Goal: Information Seeking & Learning: Find specific fact

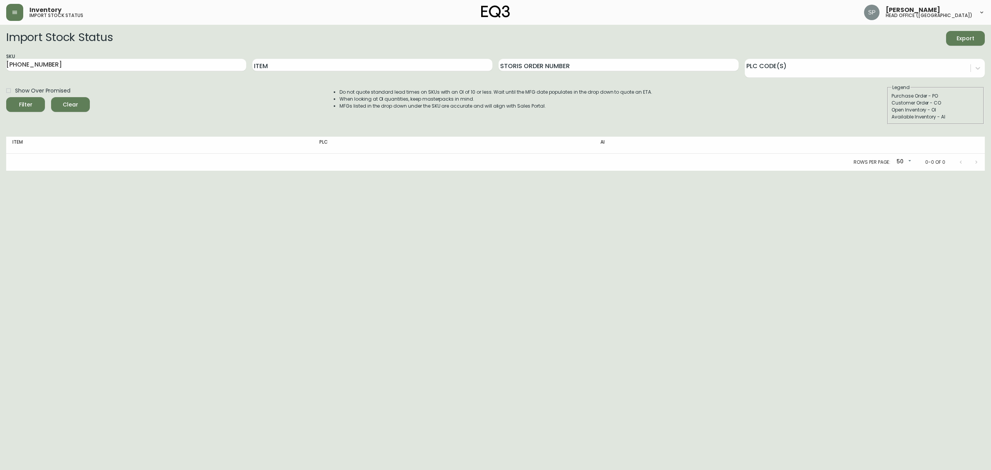
click at [14, 25] on main "Import Stock Status Export SKU [PHONE_NUMBER] Item Storis Order Number PLC Code…" at bounding box center [495, 98] width 991 height 146
click at [8, 11] on button "button" at bounding box center [14, 12] width 17 height 17
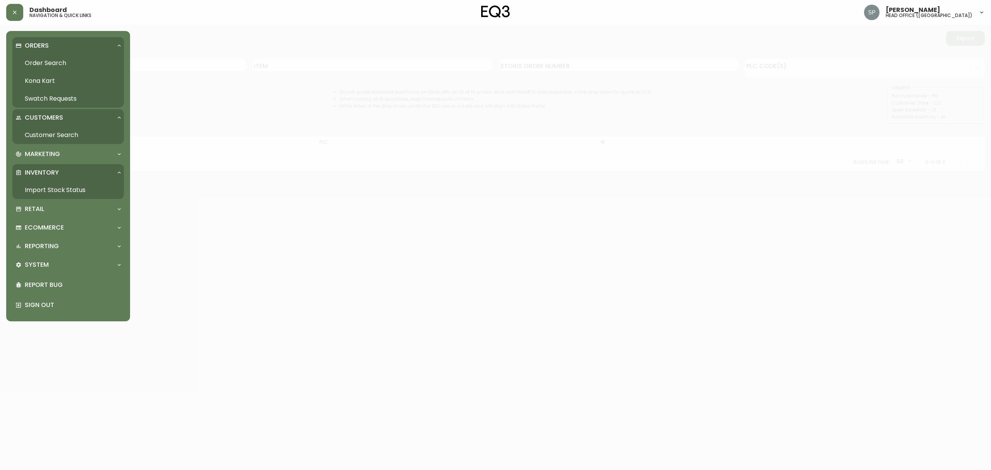
click at [34, 81] on link "Kona Kart" at bounding box center [67, 81] width 111 height 18
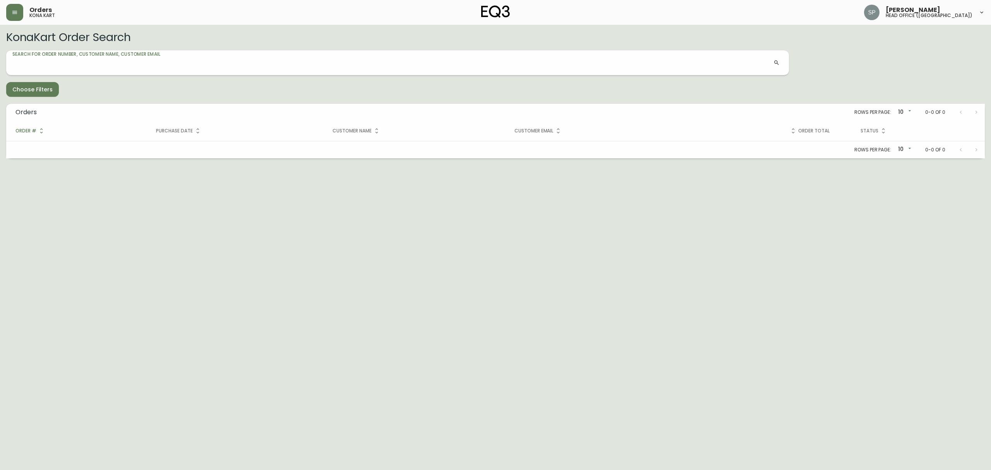
click at [113, 64] on input "Search for Order Number, Customer Name, Customer Email" at bounding box center [392, 62] width 761 height 12
type input "1386598604140"
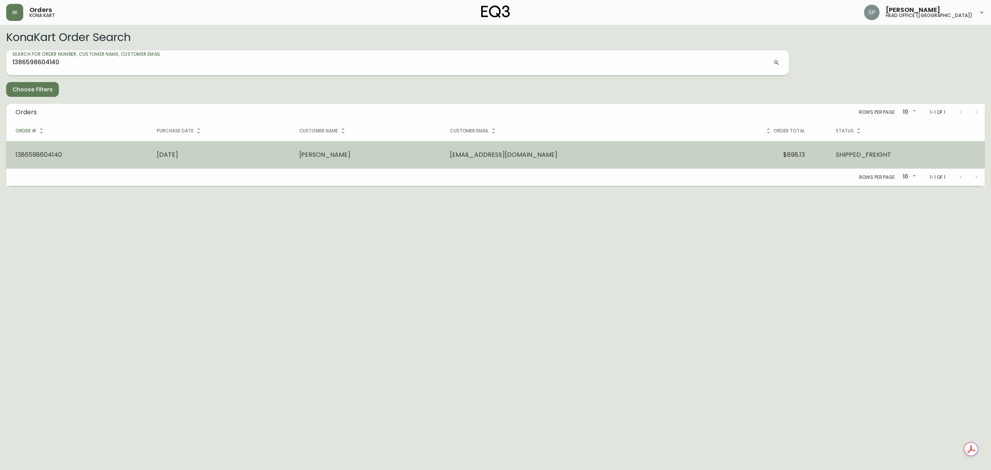
click at [205, 166] on td "[DATE]" at bounding box center [218, 154] width 142 height 27
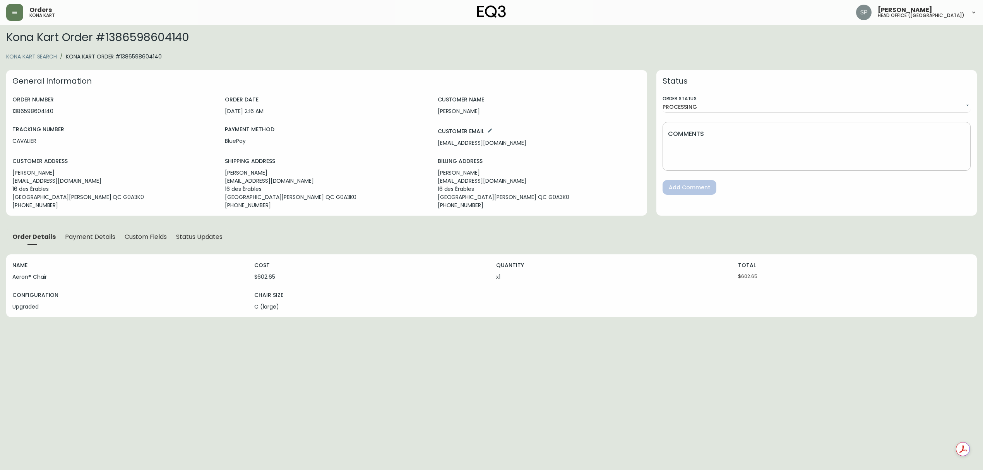
click at [190, 239] on span "Status Updates" at bounding box center [199, 237] width 46 height 8
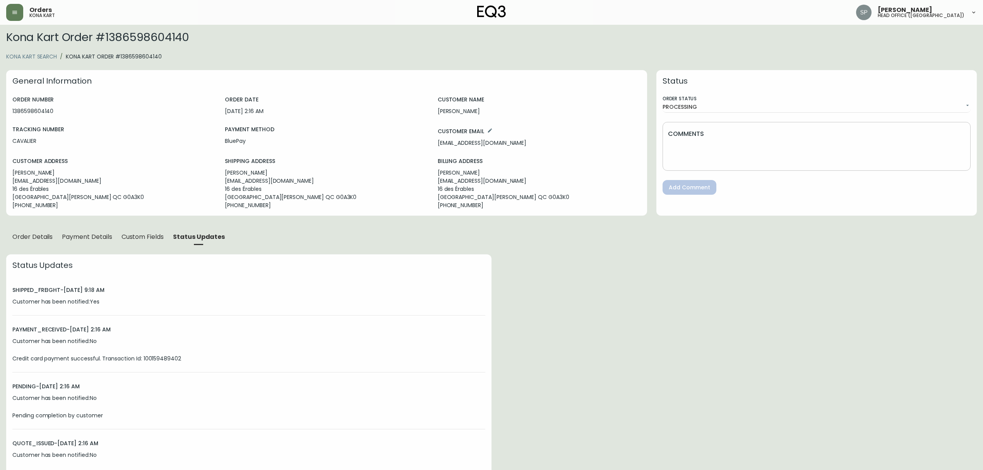
click at [33, 238] on span "Order Details" at bounding box center [32, 237] width 40 height 8
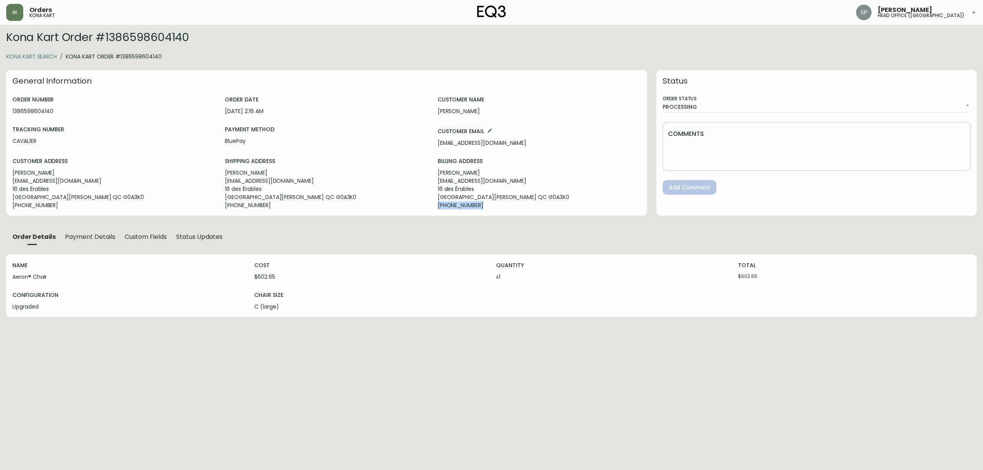
drag, startPoint x: 484, startPoint y: 207, endPoint x: 434, endPoint y: 213, distance: 50.2
click at [434, 213] on div "General Information ORDER NUMBER 1386598604140 ORDER DATE [DATE] 2:16 AM CUSTOM…" at bounding box center [326, 142] width 641 height 145
copy p "[PHONE_NUMBER]"
click at [438, 197] on p "[GEOGRAPHIC_DATA][PERSON_NAME] G0A3K0" at bounding box center [539, 197] width 203 height 8
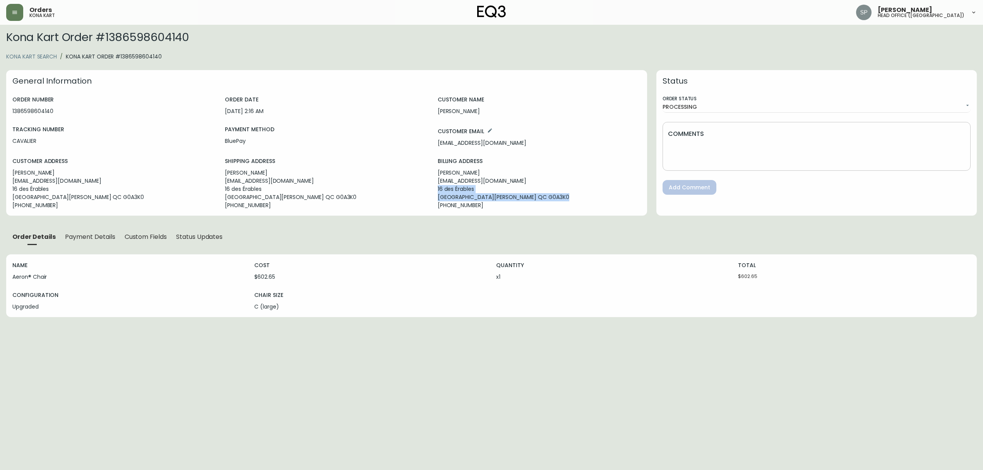
drag, startPoint x: 434, startPoint y: 188, endPoint x: 553, endPoint y: 198, distance: 119.2
click at [553, 198] on div "ORDER NUMBER 1386598604140 ORDER DATE [DATE] 2:16 AM CUSTOMER NAME [PERSON_NAME…" at bounding box center [326, 152] width 628 height 115
copy div "16 des Érables [GEOGRAPHIC_DATA][PERSON_NAME] G0A3K0"
drag, startPoint x: 435, startPoint y: 172, endPoint x: 496, endPoint y: 172, distance: 60.4
click at [496, 172] on div "ORDER NUMBER 1386598604140 ORDER DATE [DATE] 2:16 AM CUSTOMER NAME [PERSON_NAME…" at bounding box center [326, 152] width 628 height 115
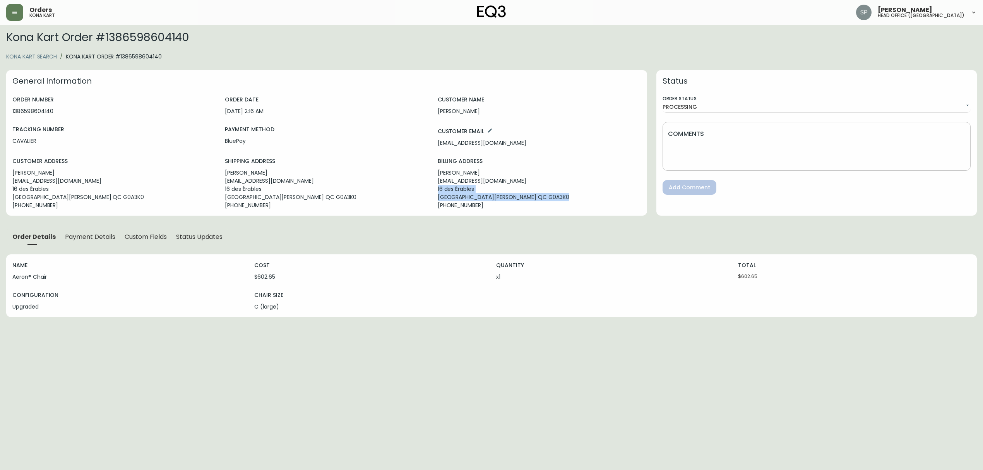
copy p "[PERSON_NAME]"
click at [322, 364] on div "NAME Aeron® Chair COST $602.65 QUANTITY x 1 TOTAL $602.65 Configuration Upgrade…" at bounding box center [491, 370] width 970 height 232
click at [90, 237] on span "Payment Details" at bounding box center [90, 237] width 50 height 8
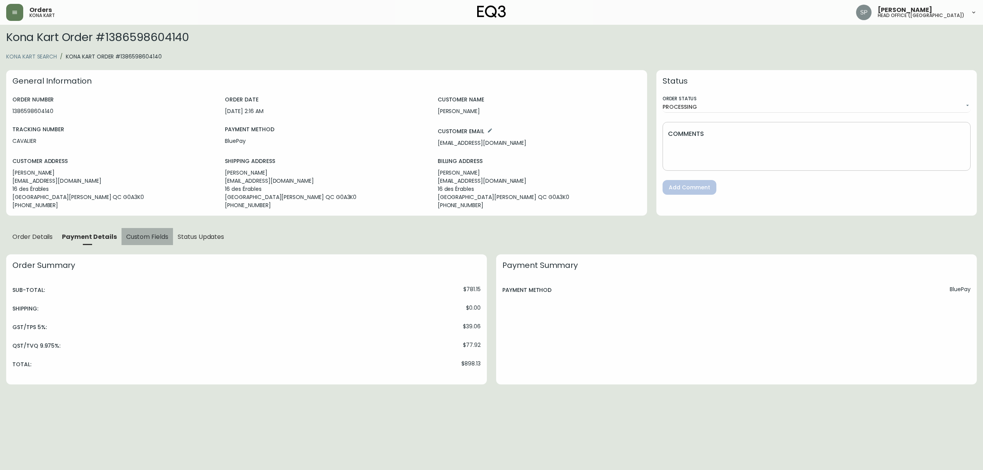
click at [131, 237] on span "Custom Fields" at bounding box center [147, 237] width 42 height 8
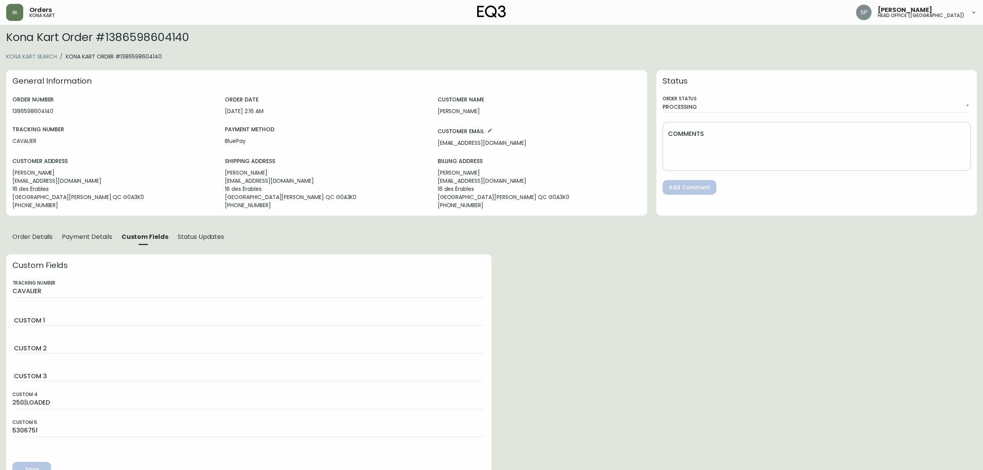
click at [39, 236] on span "Order Details" at bounding box center [32, 237] width 40 height 8
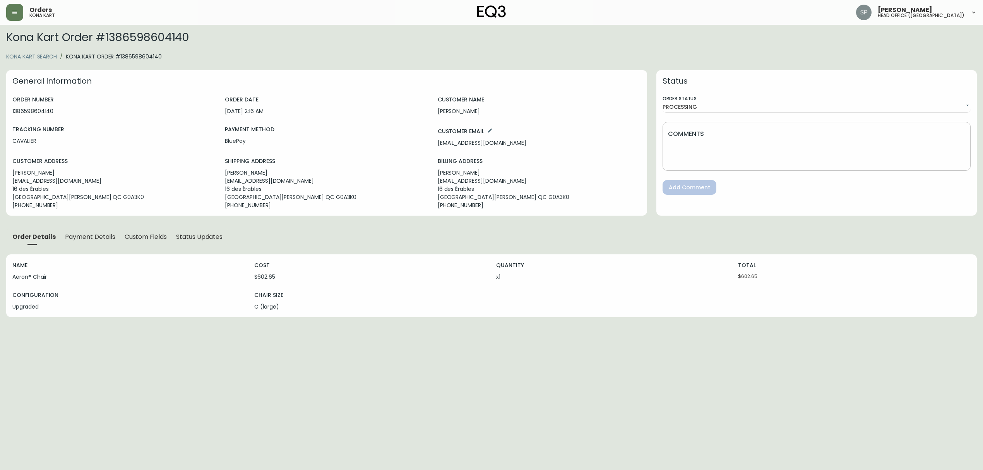
click at [186, 236] on span "Status Updates" at bounding box center [199, 237] width 46 height 8
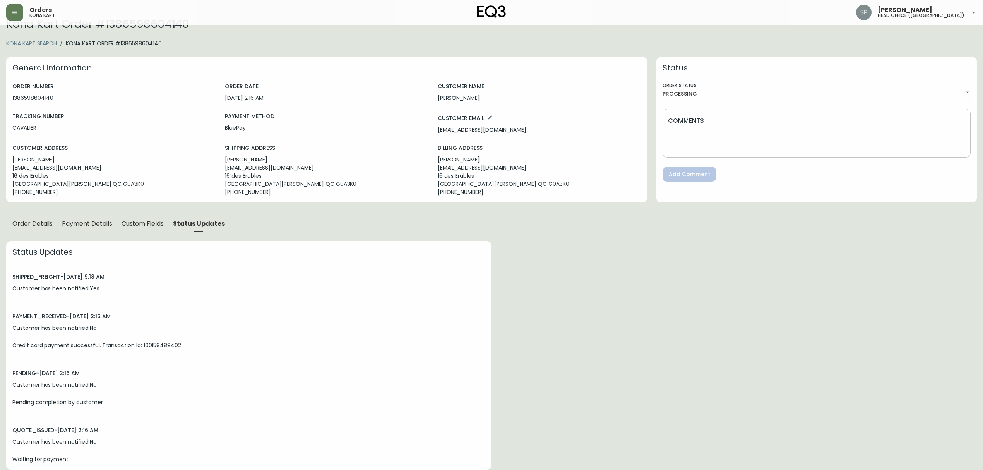
scroll to position [17, 0]
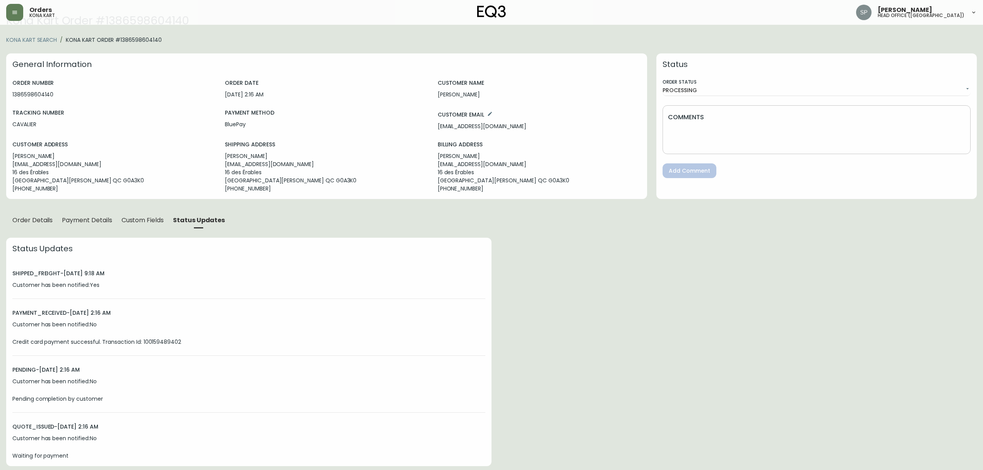
click at [33, 216] on span "Order Details" at bounding box center [32, 220] width 40 height 8
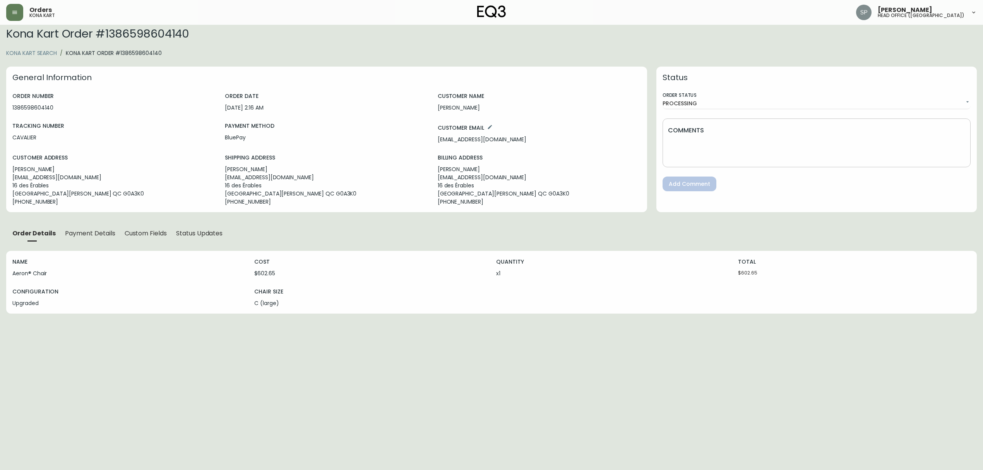
scroll to position [0, 0]
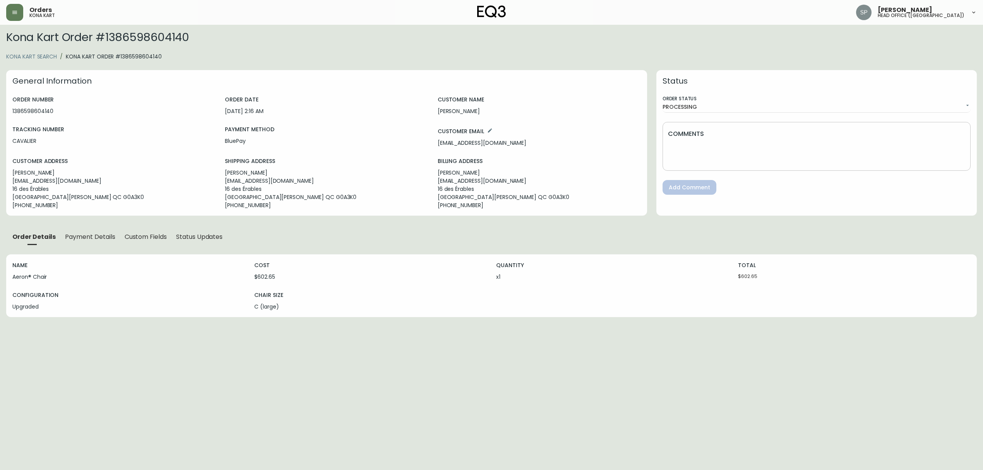
click at [79, 239] on span "Payment Details" at bounding box center [90, 237] width 50 height 8
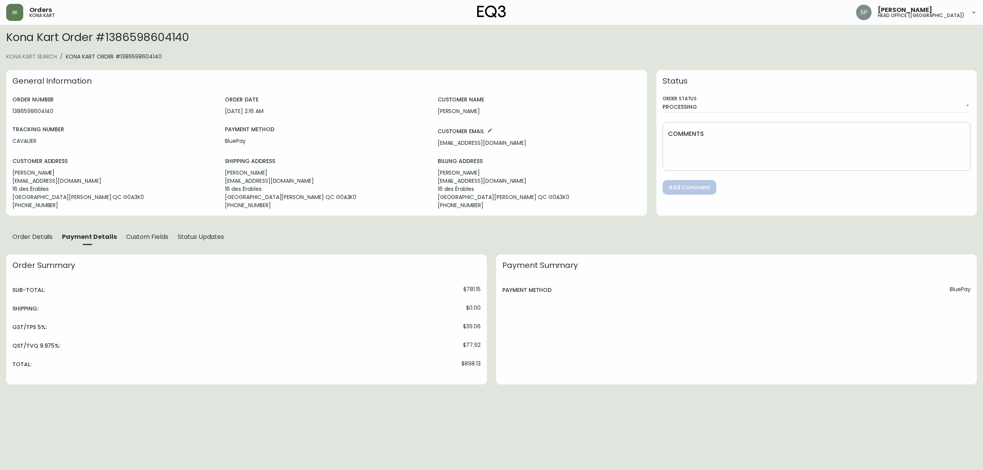
click at [26, 238] on span "Order Details" at bounding box center [32, 237] width 40 height 8
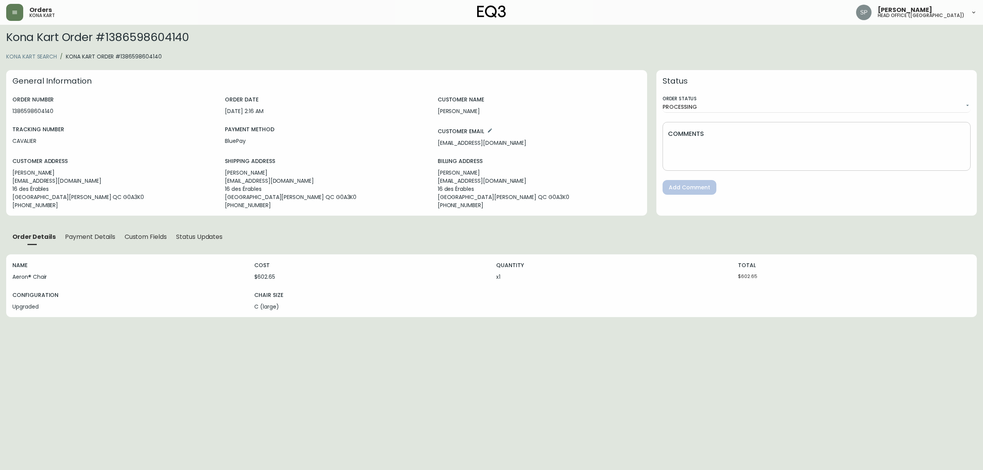
click at [150, 238] on span "Custom Fields" at bounding box center [146, 237] width 42 height 8
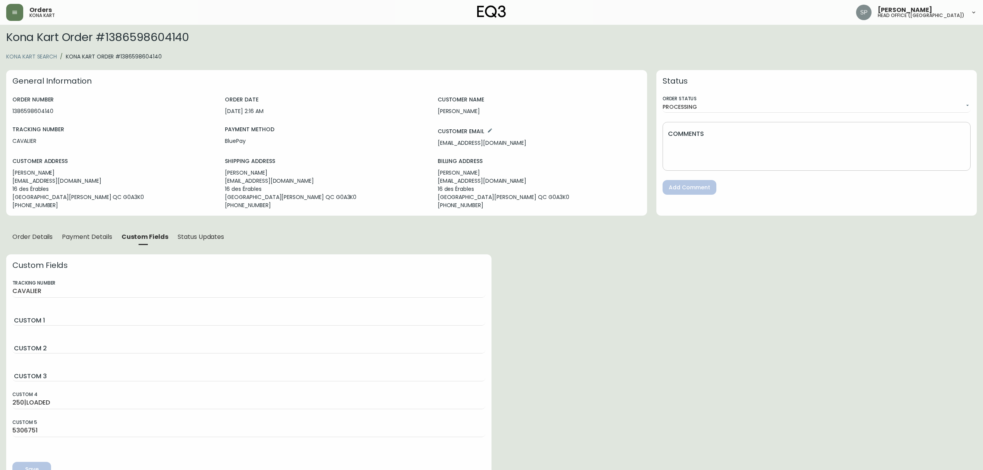
click at [193, 240] on span "Status Updates" at bounding box center [201, 237] width 46 height 8
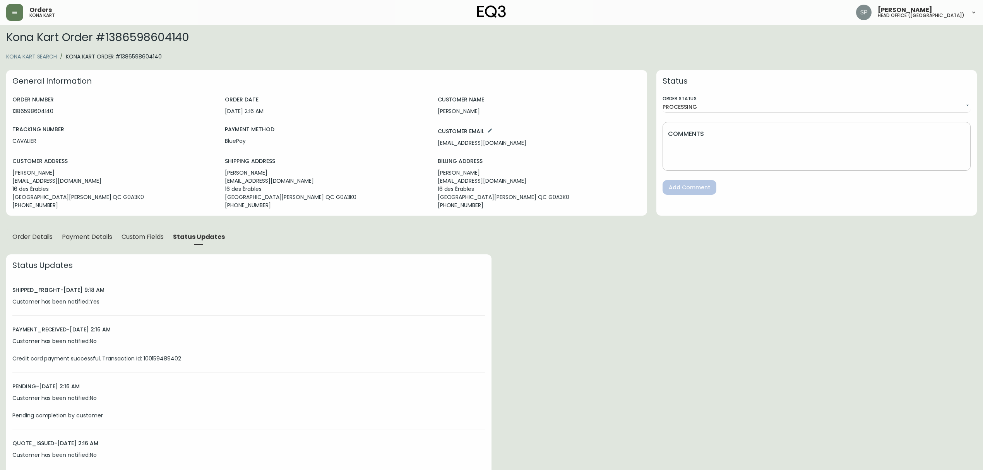
click at [36, 237] on span "Order Details" at bounding box center [32, 237] width 40 height 8
